Goal: Transaction & Acquisition: Purchase product/service

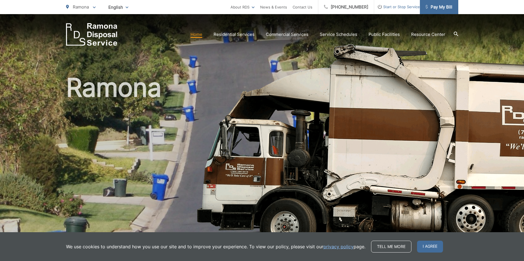
click at [440, 8] on span "Pay My Bill" at bounding box center [438, 7] width 27 height 7
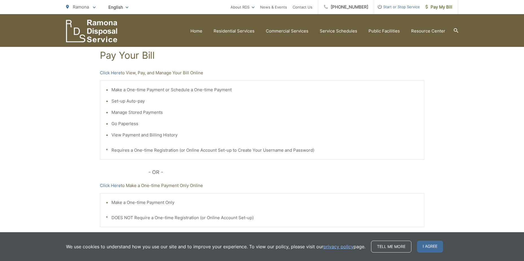
scroll to position [95, 0]
click at [107, 187] on link "Click Here" at bounding box center [110, 187] width 21 height 7
click at [105, 74] on link "Click Here" at bounding box center [110, 74] width 21 height 7
